Goal: Answer question/provide support: Share knowledge or assist other users

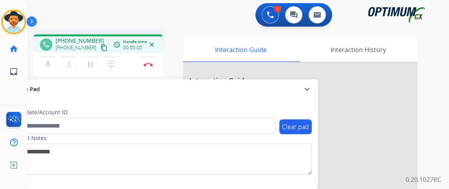
click at [100, 47] on mat-icon "content_copy" at bounding box center [103, 47] width 7 height 7
click at [52, 51] on div "phone +12018841050 +12018841050 content_copy" at bounding box center [74, 45] width 69 height 16
click at [51, 60] on mat-icon "mic" at bounding box center [47, 64] width 9 height 9
click at [49, 64] on mat-icon "mic_off" at bounding box center [47, 64] width 9 height 9
click at [152, 63] on img at bounding box center [147, 65] width 9 height 4
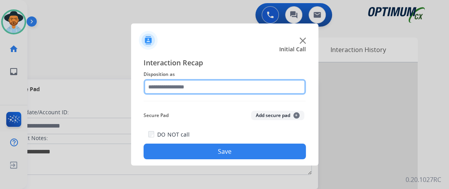
click at [240, 90] on input "text" at bounding box center [224, 87] width 162 height 16
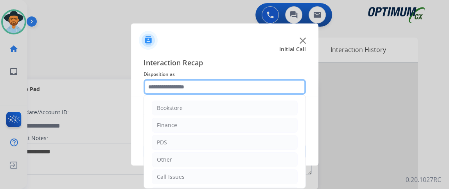
scroll to position [51, 0]
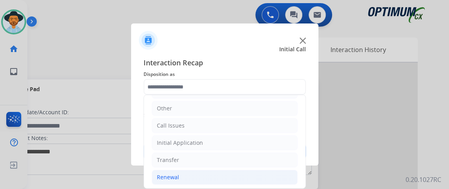
click at [253, 171] on li "Renewal" at bounding box center [225, 177] width 146 height 15
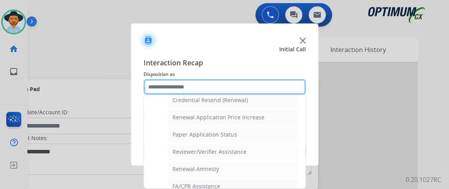
scroll to position [256, 0]
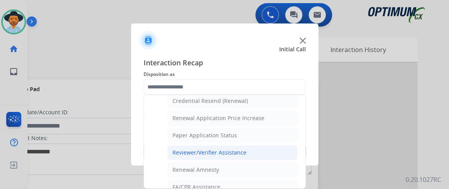
click at [272, 150] on li "Reviewer/Verifier Assistance" at bounding box center [232, 152] width 130 height 15
type input "**********"
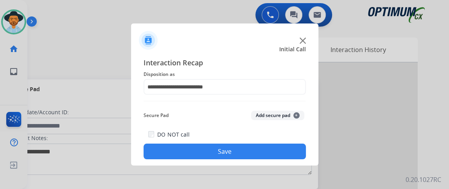
click at [272, 150] on button "Save" at bounding box center [224, 151] width 162 height 16
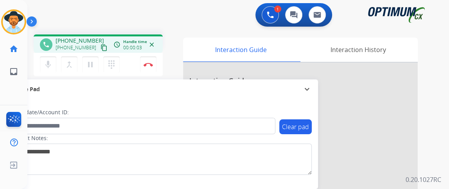
click at [100, 48] on mat-icon "content_copy" at bounding box center [103, 47] width 7 height 7
click at [100, 49] on mat-icon "content_copy" at bounding box center [103, 47] width 7 height 7
click at [53, 61] on button "mic Mute" at bounding box center [48, 64] width 16 height 16
click at [53, 61] on button "mic_off Mute" at bounding box center [48, 64] width 16 height 16
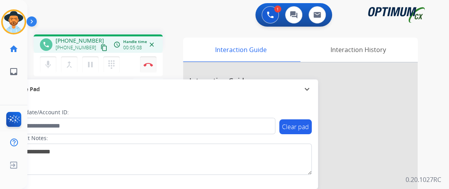
click at [148, 61] on button "Disconnect" at bounding box center [148, 64] width 16 height 16
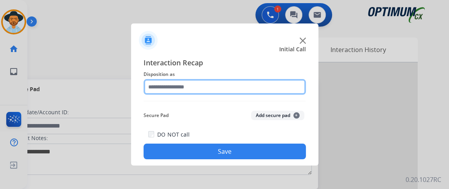
click at [217, 81] on input "text" at bounding box center [224, 87] width 162 height 16
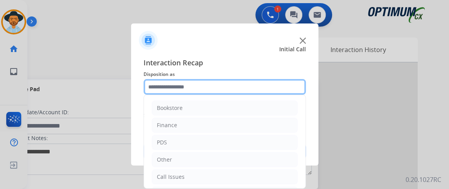
scroll to position [51, 0]
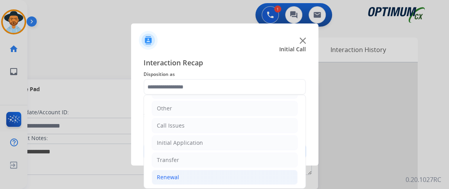
click at [231, 170] on li "Renewal" at bounding box center [225, 177] width 146 height 15
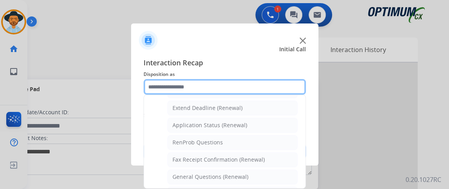
scroll to position [198, 0]
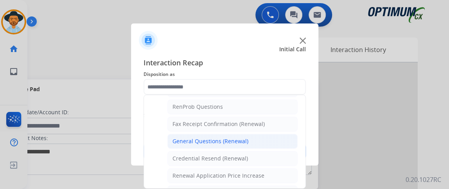
click at [273, 134] on li "General Questions (Renewal)" at bounding box center [232, 141] width 130 height 15
type input "**********"
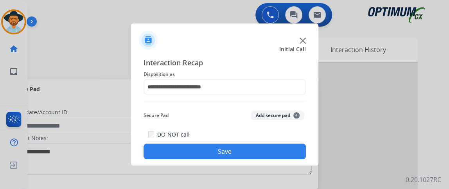
click at [271, 146] on button "Save" at bounding box center [224, 151] width 162 height 16
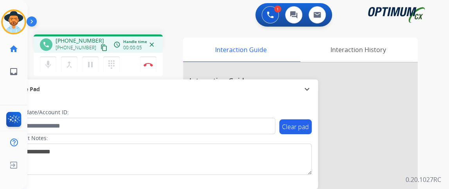
click at [100, 44] on mat-icon "content_copy" at bounding box center [103, 47] width 7 height 7
click at [51, 68] on mat-icon "mic" at bounding box center [47, 64] width 9 height 9
click at [51, 68] on mat-icon "mic_off" at bounding box center [47, 64] width 9 height 9
click at [150, 65] on img at bounding box center [147, 65] width 9 height 4
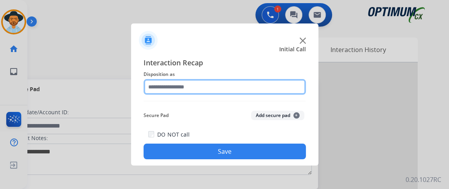
click at [227, 86] on input "text" at bounding box center [224, 87] width 162 height 16
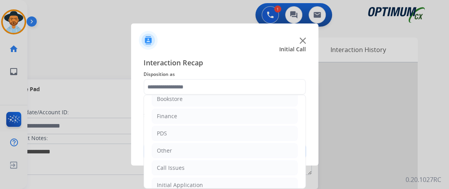
drag, startPoint x: 297, startPoint y: 107, endPoint x: 293, endPoint y: 185, distance: 78.3
click at [293, 185] on ul "Bookstore Finance PDS Other Call Issues Initial Application Transfer Renewal" at bounding box center [224, 159] width 161 height 146
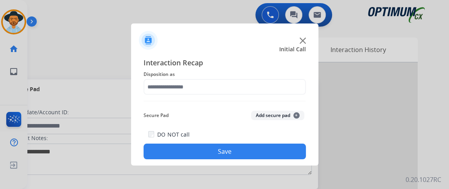
click at [297, 102] on div "Interaction Recap Disposition as Secure Pad Add secure pad + DO NOT call Save" at bounding box center [224, 108] width 162 height 102
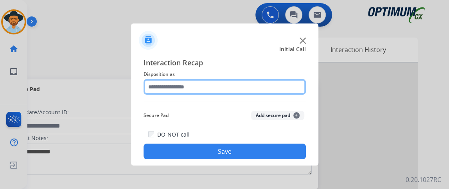
click at [292, 89] on input "text" at bounding box center [224, 87] width 162 height 16
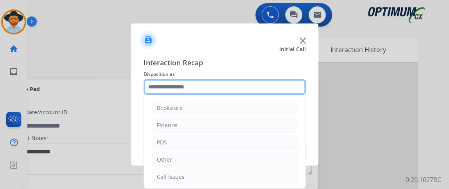
scroll to position [51, 0]
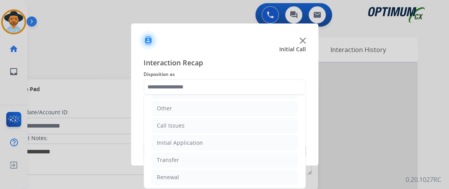
click at [221, 150] on ul "Bookstore Finance PDS Other Call Issues Initial Application Transfer Renewal" at bounding box center [224, 117] width 161 height 146
click at [221, 149] on ul "Bookstore Finance PDS Other Call Issues Initial Application Transfer Renewal" at bounding box center [224, 117] width 161 height 146
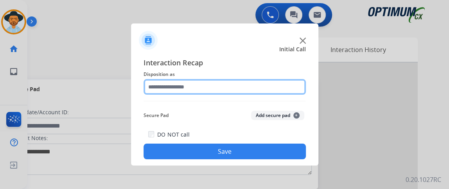
click at [216, 92] on input "text" at bounding box center [224, 87] width 162 height 16
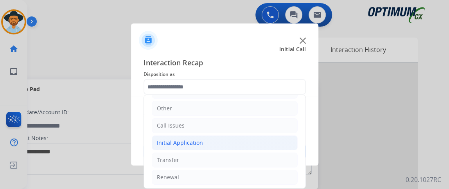
click at [231, 147] on li "Initial Application" at bounding box center [225, 142] width 146 height 15
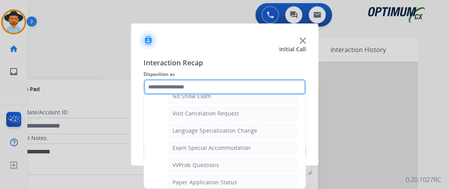
scroll to position [406, 0]
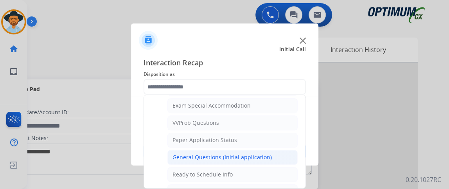
click at [281, 153] on li "General Questions (Initial application)" at bounding box center [232, 157] width 130 height 15
type input "**********"
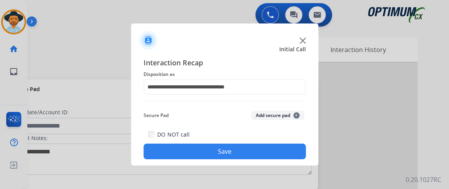
click at [281, 153] on button "Save" at bounding box center [224, 151] width 162 height 16
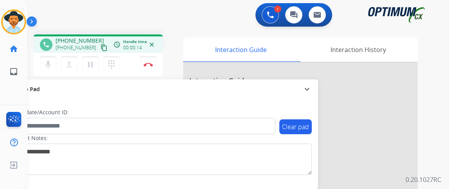
click at [100, 47] on mat-icon "content_copy" at bounding box center [103, 47] width 7 height 7
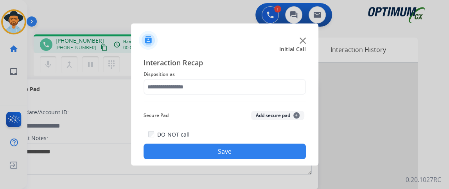
click at [195, 96] on div "Interaction Recap Disposition as Secure Pad Add secure pad + DO NOT call Save" at bounding box center [224, 108] width 162 height 102
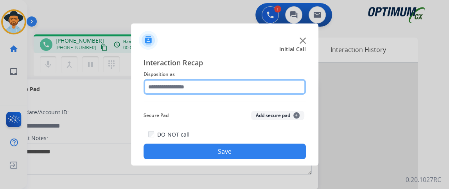
click at [195, 91] on input "text" at bounding box center [224, 87] width 162 height 16
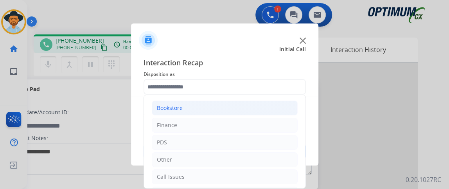
click at [195, 107] on li "Bookstore" at bounding box center [225, 107] width 146 height 15
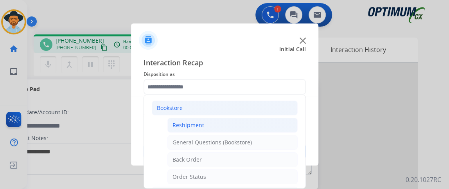
click at [194, 124] on div "Reshipment" at bounding box center [188, 125] width 32 height 8
type input "**********"
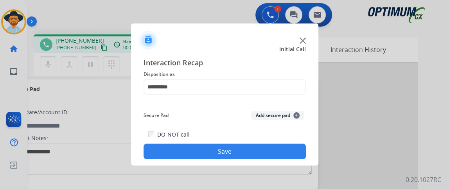
click at [197, 152] on button "Save" at bounding box center [224, 151] width 162 height 16
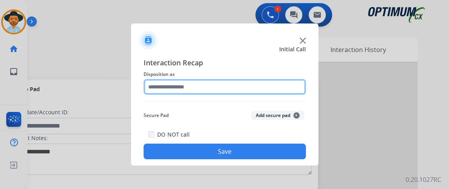
click at [199, 84] on input "text" at bounding box center [224, 87] width 162 height 16
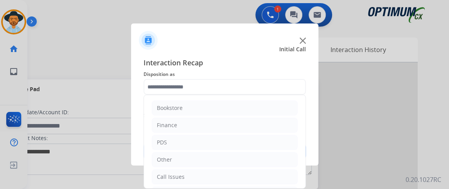
click at [299, 119] on ul "Bookstore Finance PDS Other Call Issues Initial Application Transfer Renewal" at bounding box center [224, 168] width 161 height 146
drag, startPoint x: 304, startPoint y: 120, endPoint x: 294, endPoint y: 199, distance: 78.8
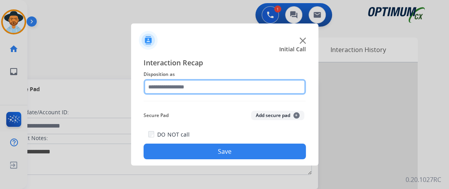
click at [287, 90] on input "text" at bounding box center [224, 87] width 162 height 16
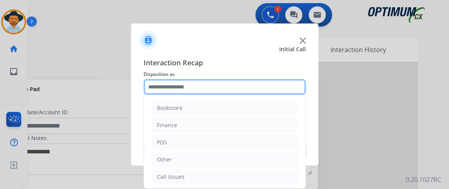
scroll to position [51, 0]
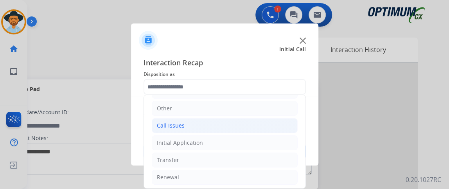
click at [267, 124] on li "Call Issues" at bounding box center [225, 125] width 146 height 15
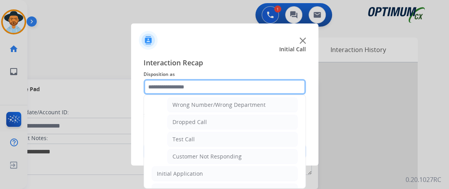
scroll to position [117, 0]
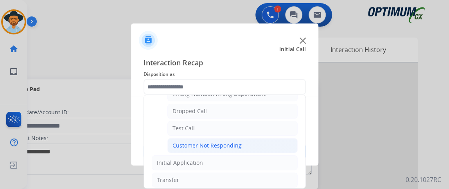
click at [267, 143] on li "Customer Not Responding" at bounding box center [232, 145] width 130 height 15
type input "**********"
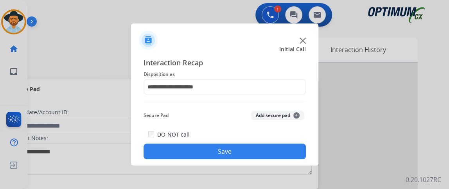
click at [265, 150] on button "Save" at bounding box center [224, 151] width 162 height 16
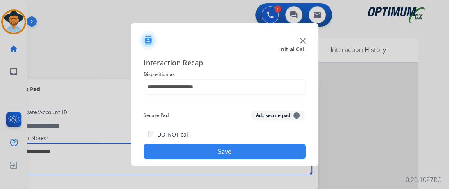
click at [265, 150] on textarea at bounding box center [161, 158] width 302 height 31
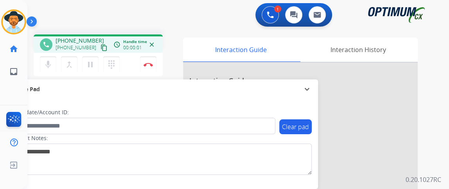
click at [100, 45] on mat-icon "content_copy" at bounding box center [103, 47] width 7 height 7
click at [43, 62] on mat-icon "mic" at bounding box center [47, 64] width 9 height 9
click at [52, 63] on mat-icon "mic_off" at bounding box center [47, 64] width 9 height 9
click at [51, 60] on mat-icon "mic" at bounding box center [47, 64] width 9 height 9
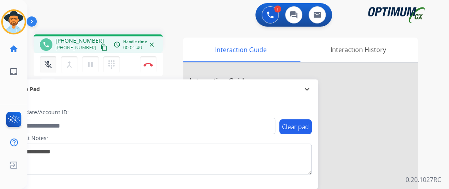
click at [50, 58] on button "mic_off Mute" at bounding box center [48, 64] width 16 height 16
click at [49, 63] on mat-icon "mic" at bounding box center [47, 64] width 9 height 9
click at [47, 66] on mat-icon "mic_off" at bounding box center [47, 64] width 9 height 9
click at [151, 64] on img at bounding box center [147, 65] width 9 height 4
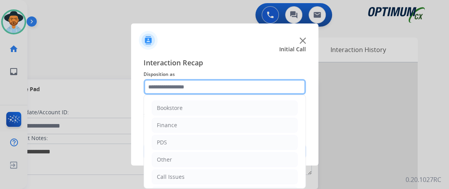
click at [237, 88] on input "text" at bounding box center [224, 87] width 162 height 16
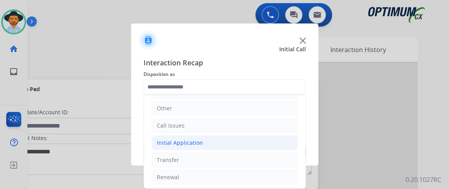
click at [285, 138] on li "Initial Application" at bounding box center [225, 142] width 146 height 15
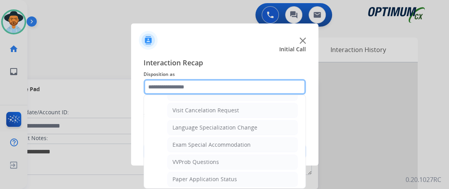
scroll to position [412, 0]
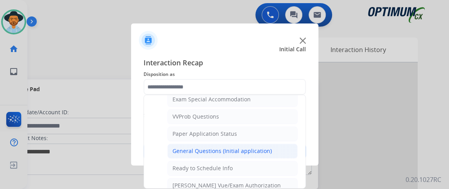
click at [272, 143] on li "General Questions (Initial application)" at bounding box center [232, 150] width 130 height 15
type input "**********"
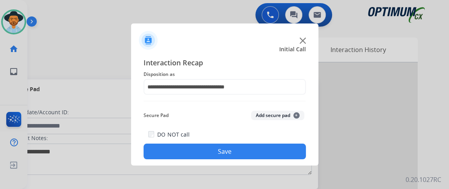
click at [272, 150] on button "Save" at bounding box center [224, 151] width 162 height 16
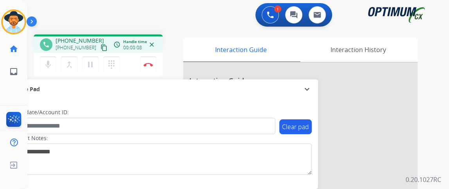
click at [100, 47] on mat-icon "content_copy" at bounding box center [103, 47] width 7 height 7
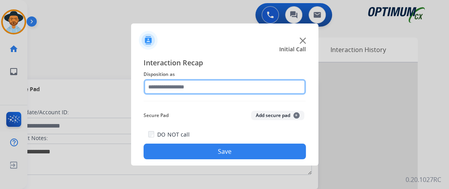
click at [232, 87] on input "text" at bounding box center [224, 87] width 162 height 16
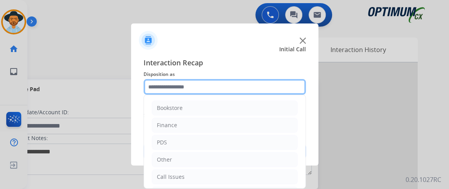
scroll to position [51, 0]
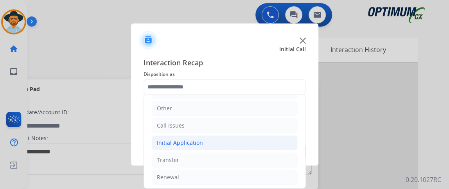
click at [259, 138] on li "Initial Application" at bounding box center [225, 142] width 146 height 15
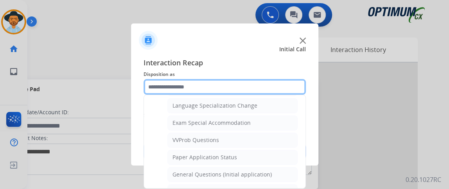
scroll to position [405, 0]
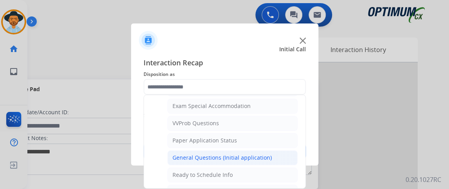
click at [279, 152] on li "General Questions (Initial application)" at bounding box center [232, 157] width 130 height 15
type input "**********"
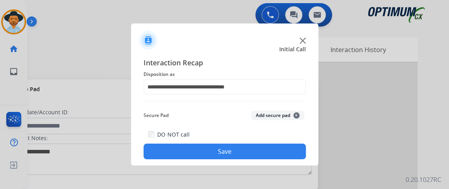
click at [278, 157] on button "Save" at bounding box center [224, 151] width 162 height 16
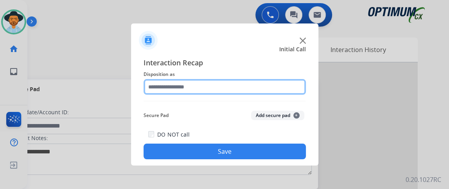
click at [274, 82] on input "text" at bounding box center [224, 87] width 162 height 16
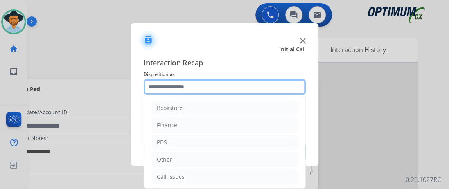
scroll to position [51, 0]
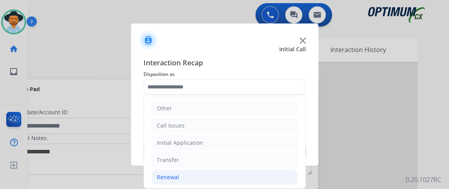
click at [243, 176] on li "Renewal" at bounding box center [225, 177] width 146 height 15
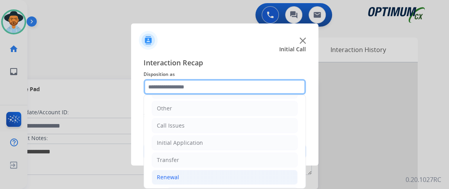
scroll to position [147, 0]
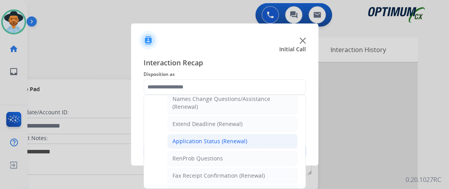
click at [275, 144] on li "Application Status (Renewal)" at bounding box center [232, 141] width 130 height 15
type input "**********"
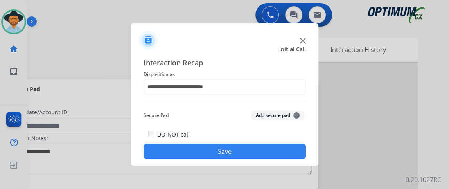
click at [271, 156] on button "Save" at bounding box center [224, 151] width 162 height 16
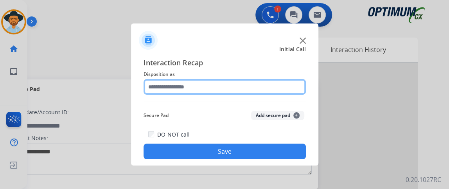
click at [230, 81] on input "text" at bounding box center [224, 87] width 162 height 16
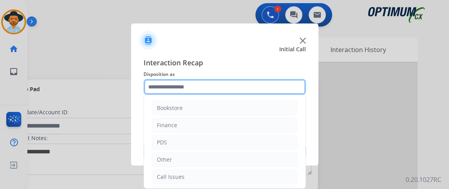
scroll to position [51, 0]
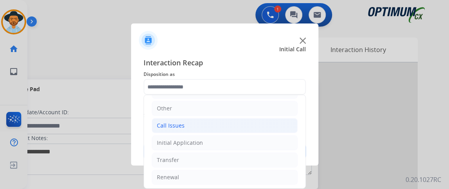
click at [246, 122] on li "Call Issues" at bounding box center [225, 125] width 146 height 15
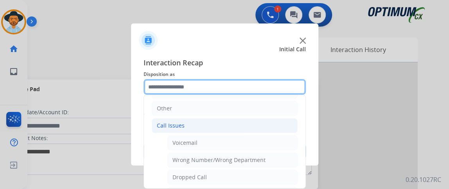
scroll to position [136, 0]
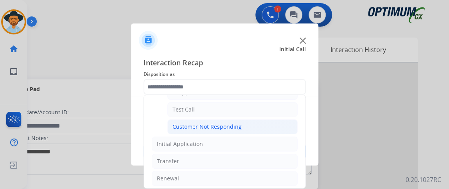
click at [261, 124] on li "Customer Not Responding" at bounding box center [232, 126] width 130 height 15
type input "**********"
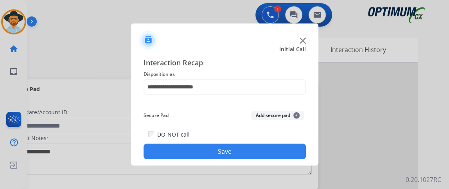
click at [258, 152] on button "Save" at bounding box center [224, 151] width 162 height 16
